Goal: Submit feedback/report problem

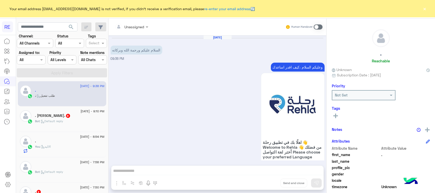
scroll to position [550, 0]
